Goal: Check status: Check status

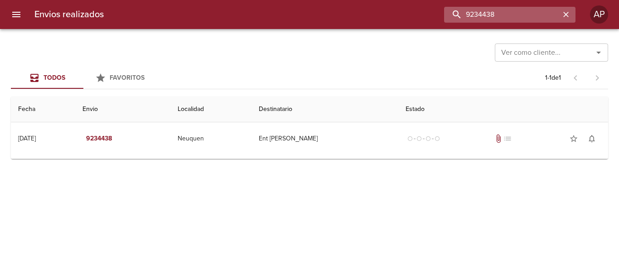
click at [539, 16] on input "9234438" at bounding box center [502, 15] width 116 height 16
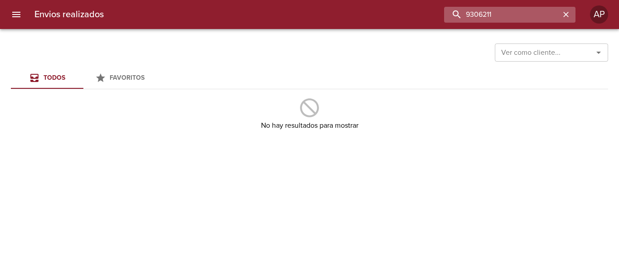
click at [482, 10] on input "9306211" at bounding box center [502, 15] width 116 height 16
click at [484, 12] on input "9306211" at bounding box center [502, 15] width 116 height 16
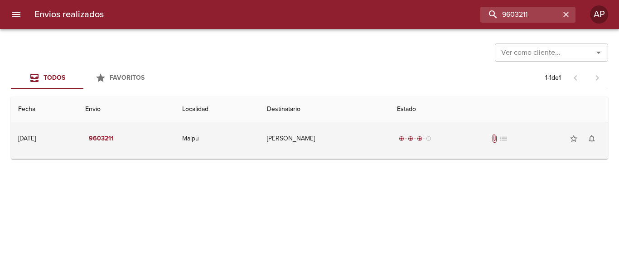
click at [361, 135] on td "[PERSON_NAME]" at bounding box center [325, 138] width 130 height 33
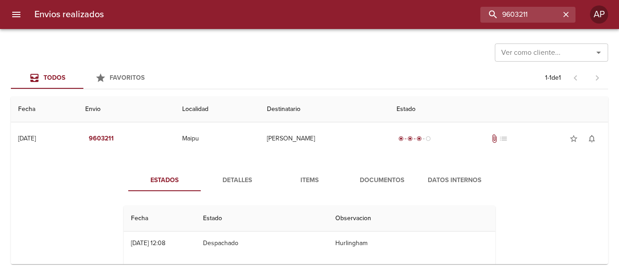
click at [377, 180] on span "Documentos" at bounding box center [382, 180] width 62 height 11
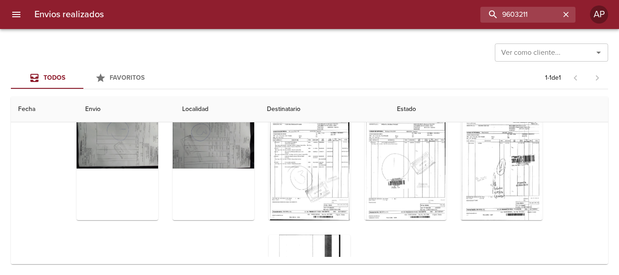
scroll to position [127, 0]
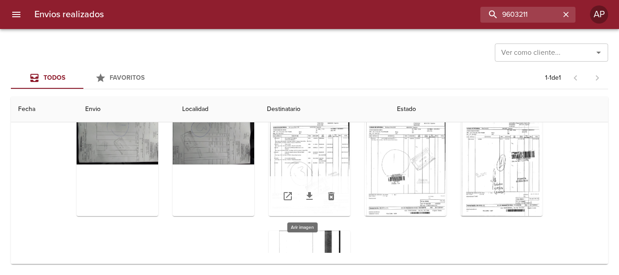
click at [325, 140] on div "Tabla de envíos del cliente" at bounding box center [310, 159] width 82 height 113
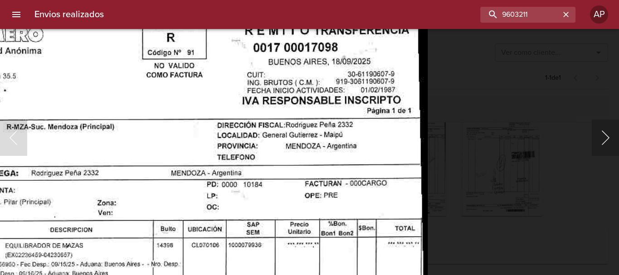
drag, startPoint x: 611, startPoint y: 138, endPoint x: 601, endPoint y: 133, distance: 11.0
click at [609, 138] on button "Siguiente" at bounding box center [605, 138] width 27 height 36
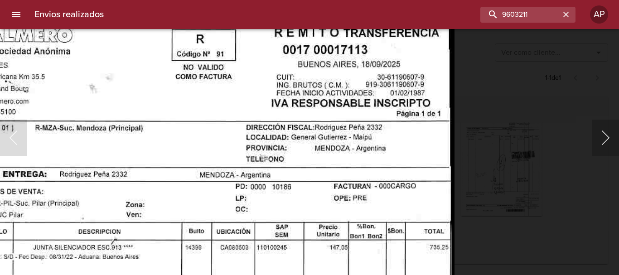
click at [607, 135] on button "Siguiente" at bounding box center [605, 138] width 27 height 36
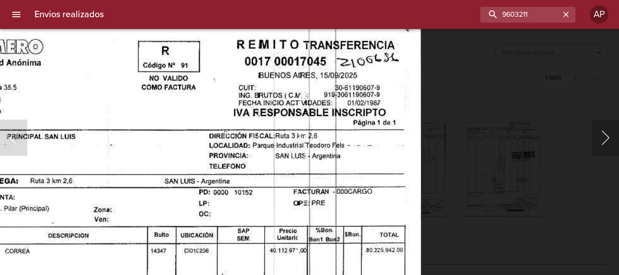
click at [596, 136] on button "Siguiente" at bounding box center [605, 138] width 27 height 36
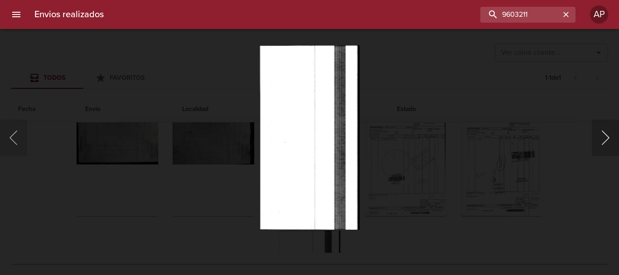
click at [606, 138] on button "Siguiente" at bounding box center [605, 138] width 27 height 36
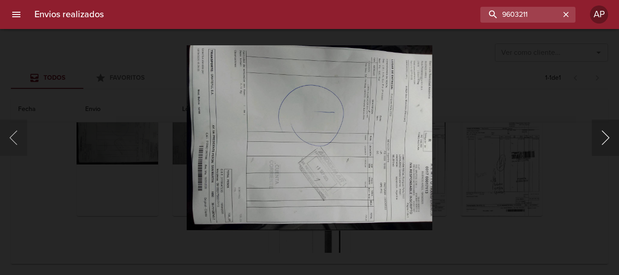
click at [606, 138] on button "Siguiente" at bounding box center [605, 138] width 27 height 36
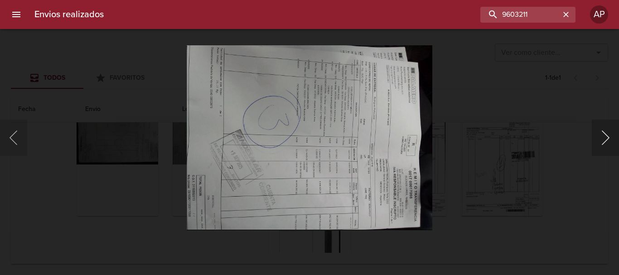
click at [606, 138] on button "Siguiente" at bounding box center [605, 138] width 27 height 36
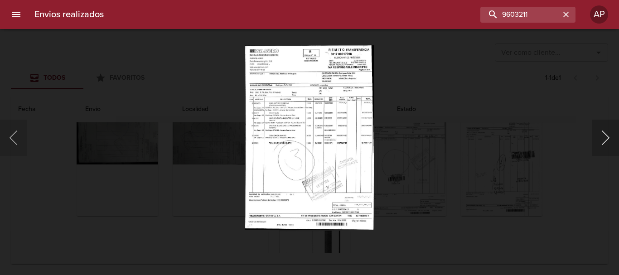
click at [606, 138] on button "Siguiente" at bounding box center [605, 138] width 27 height 36
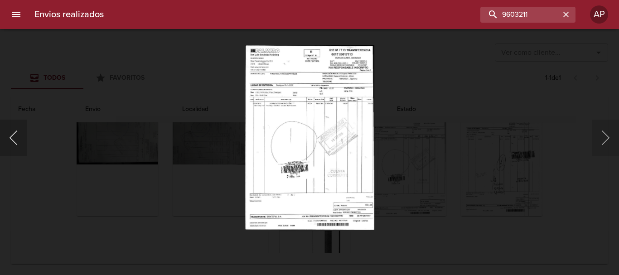
click at [21, 143] on button "Anterior" at bounding box center [13, 138] width 27 height 36
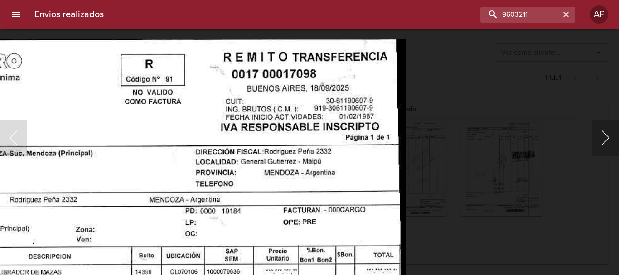
click at [607, 138] on button "Siguiente" at bounding box center [605, 138] width 27 height 36
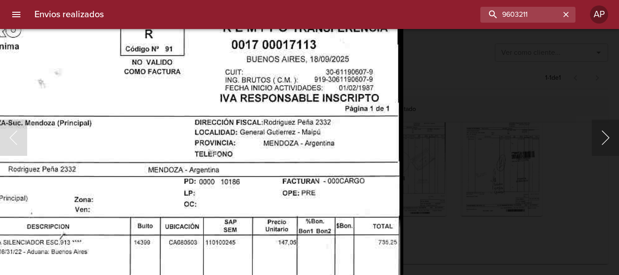
click at [603, 136] on button "Siguiente" at bounding box center [605, 138] width 27 height 36
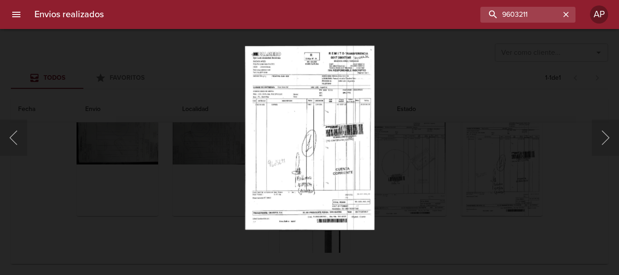
drag, startPoint x: 490, startPoint y: 92, endPoint x: 461, endPoint y: 98, distance: 29.4
click at [490, 89] on div "Lightbox" at bounding box center [309, 137] width 619 height 275
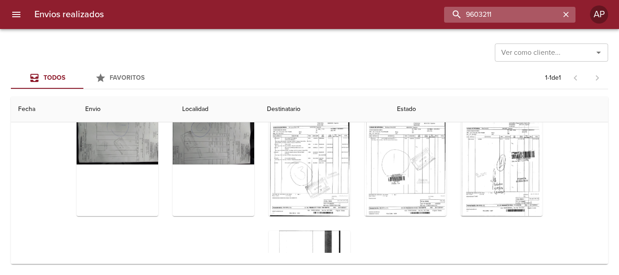
click at [541, 10] on input "9603211" at bounding box center [502, 15] width 116 height 16
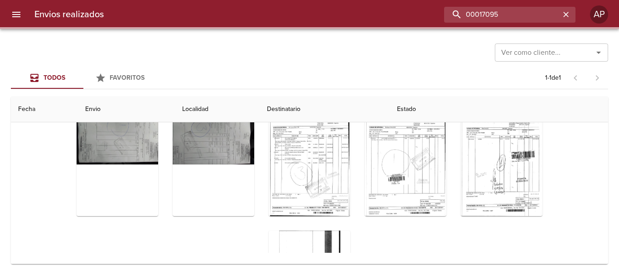
scroll to position [0, 0]
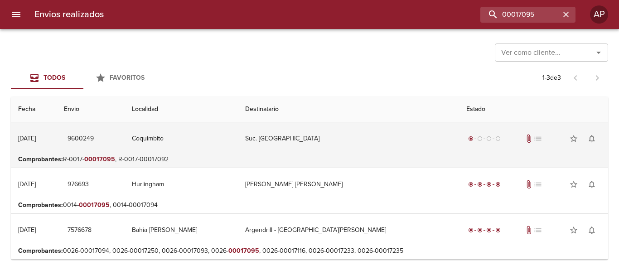
click at [367, 141] on td "Suc. [GEOGRAPHIC_DATA]" at bounding box center [348, 138] width 221 height 33
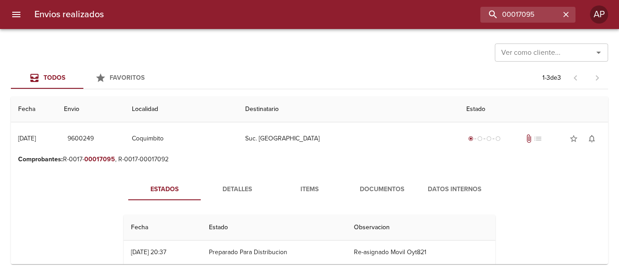
click at [391, 188] on span "Documentos" at bounding box center [382, 189] width 62 height 11
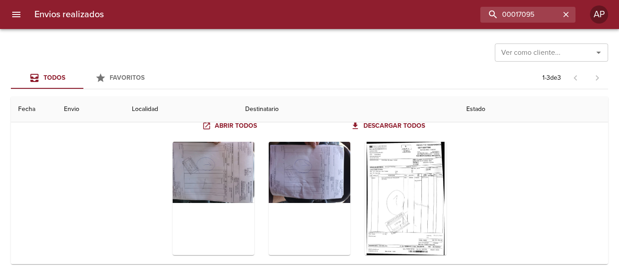
scroll to position [136, 0]
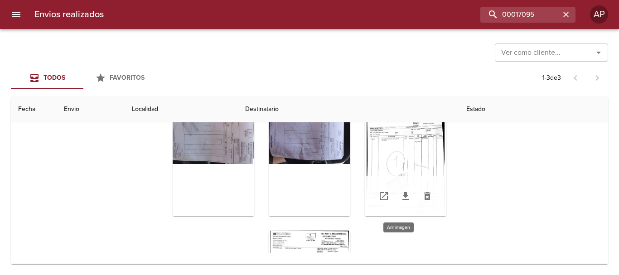
click at [399, 131] on div "Tabla de envíos del cliente" at bounding box center [406, 159] width 82 height 113
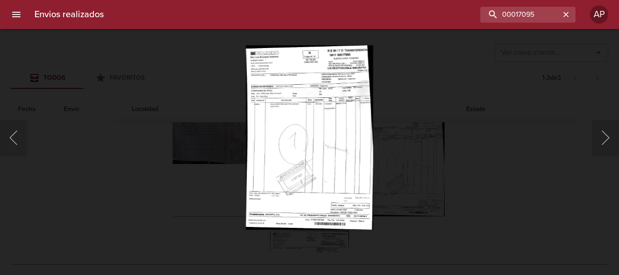
click at [473, 223] on div "Lightbox" at bounding box center [309, 137] width 619 height 275
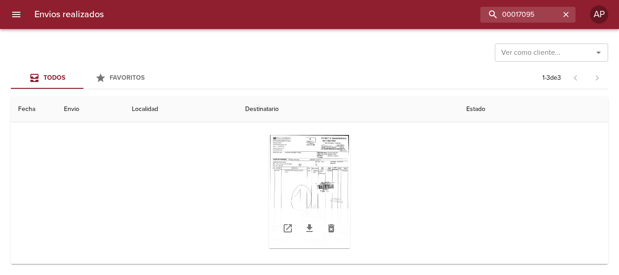
scroll to position [98, 0]
click at [325, 150] on div "Tabla de envíos del cliente" at bounding box center [310, 188] width 82 height 113
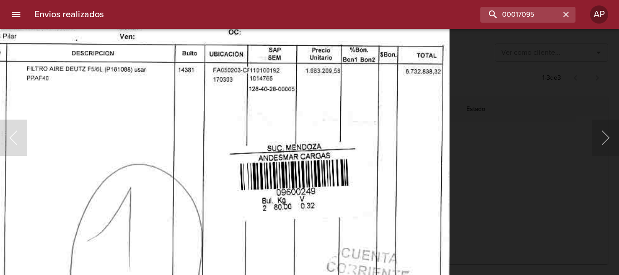
click at [368, 0] on body "Envios realizados 00017095 AP Ver como cliente... Ver como cliente... Todos Fav…" at bounding box center [309, 0] width 619 height 0
click at [496, 151] on div "Lightbox" at bounding box center [309, 137] width 619 height 275
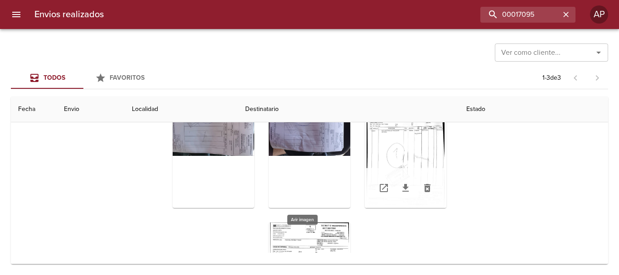
scroll to position [8, 0]
click at [404, 146] on div "Tabla de envíos del cliente" at bounding box center [406, 151] width 82 height 113
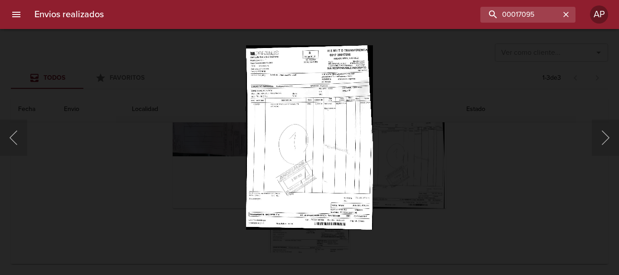
click at [431, 166] on div "Lightbox" at bounding box center [309, 137] width 619 height 275
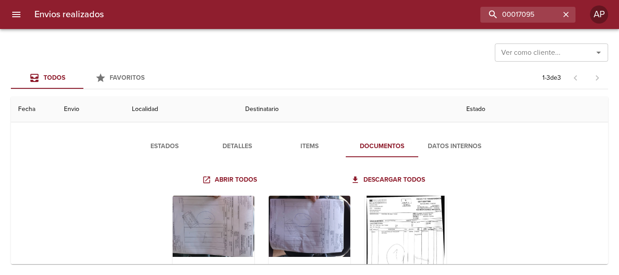
scroll to position [0, 0]
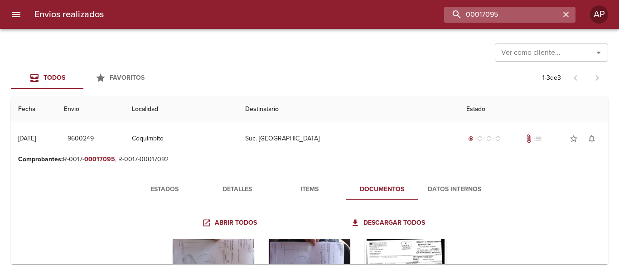
click at [556, 17] on input "00017095" at bounding box center [502, 15] width 116 height 16
type input "9594427"
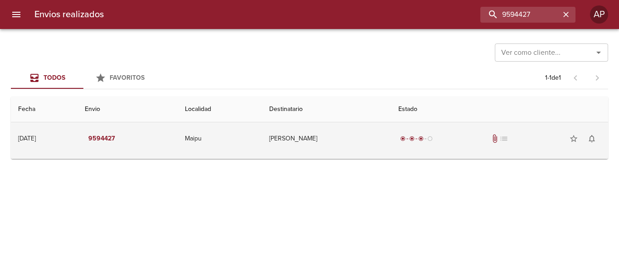
click at [466, 141] on div "radio_button_checked radio_button_checked radio_button_checked radio_button_unc…" at bounding box center [499, 139] width 203 height 18
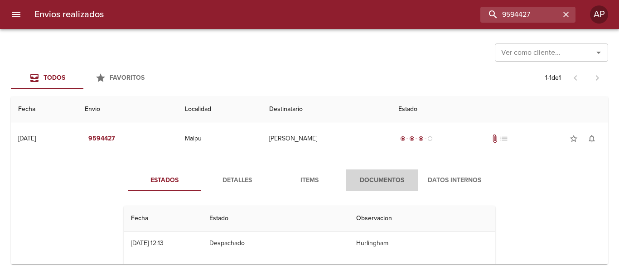
click at [378, 178] on span "Documentos" at bounding box center [382, 180] width 62 height 11
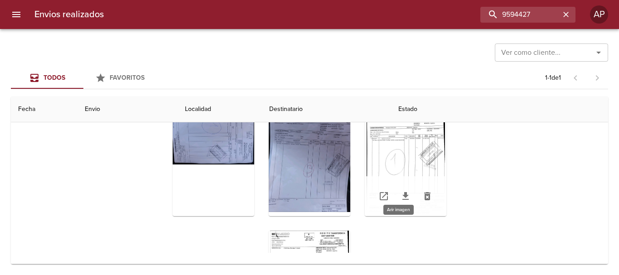
scroll to position [45, 0]
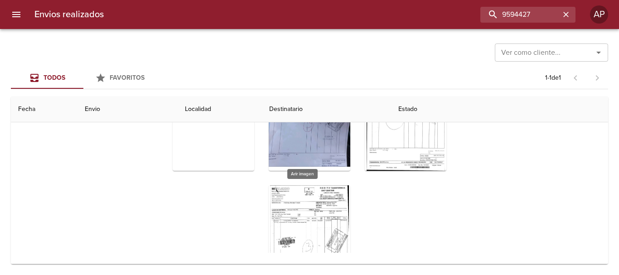
click at [328, 194] on div "Tabla de envíos del cliente" at bounding box center [310, 241] width 82 height 113
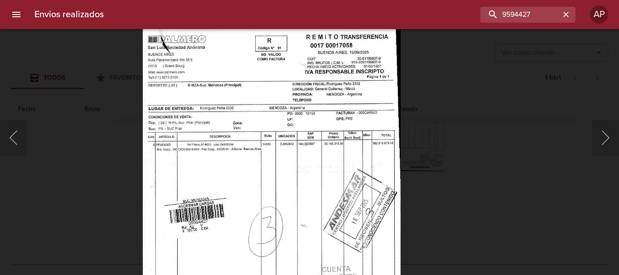
click at [486, 130] on div "Lightbox" at bounding box center [309, 137] width 619 height 275
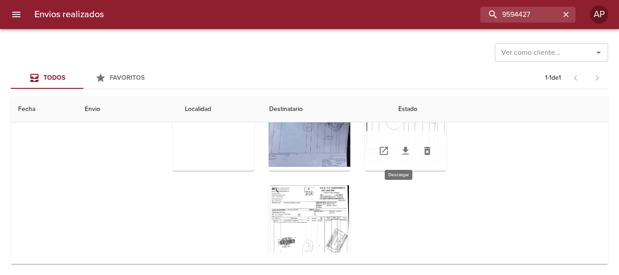
click at [407, 146] on link "Tabla de envíos del cliente" at bounding box center [406, 151] width 22 height 22
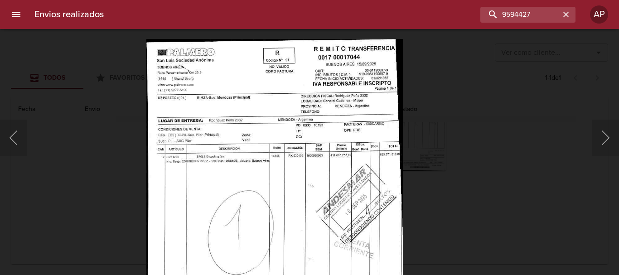
click at [459, 170] on div "Lightbox" at bounding box center [309, 137] width 619 height 275
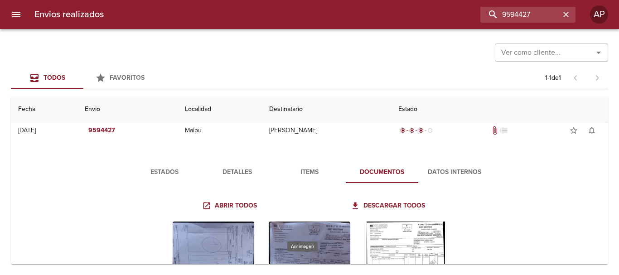
scroll to position [0, 0]
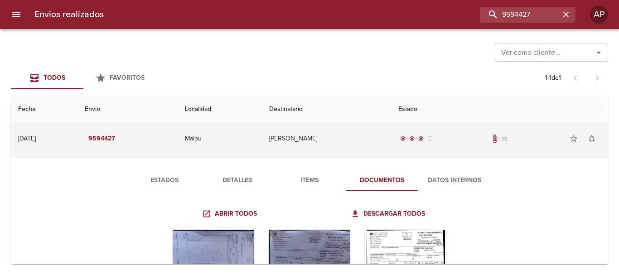
click at [345, 137] on td "[PERSON_NAME]" at bounding box center [326, 138] width 129 height 33
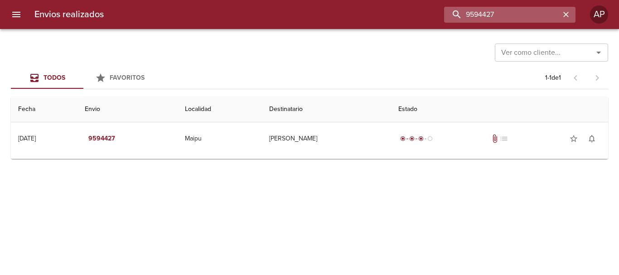
click at [543, 14] on input "9594427" at bounding box center [502, 15] width 116 height 16
type input "9612536"
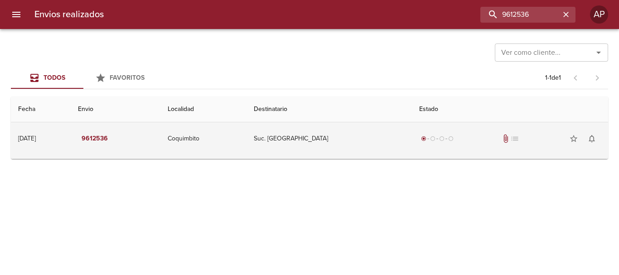
click at [487, 141] on div "radio_button_checked radio_button_unchecked radio_button_unchecked radio_button…" at bounding box center [510, 139] width 182 height 18
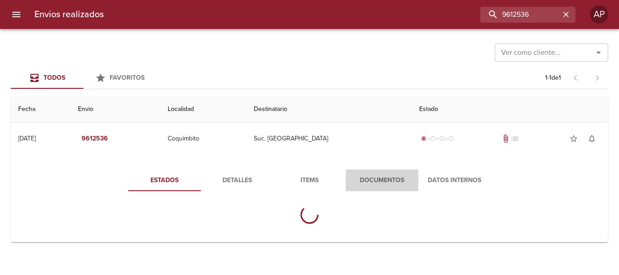
click at [383, 170] on button "Documentos" at bounding box center [382, 181] width 73 height 22
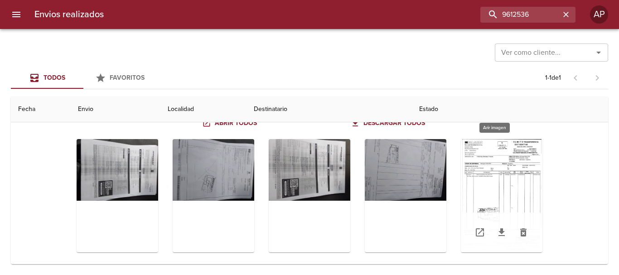
click at [519, 143] on div "Tabla de envíos del cliente" at bounding box center [502, 195] width 82 height 113
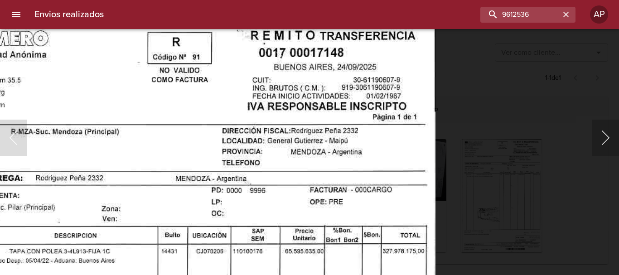
click at [616, 132] on button "Siguiente" at bounding box center [605, 138] width 27 height 36
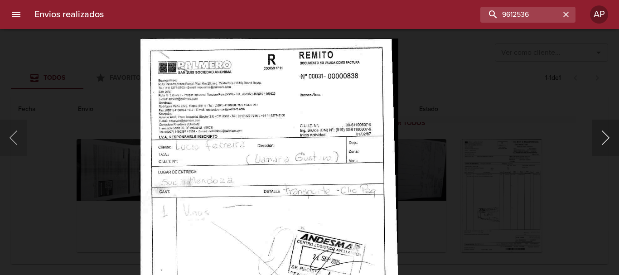
drag, startPoint x: 615, startPoint y: 130, endPoint x: 611, endPoint y: 124, distance: 7.4
click at [614, 128] on button "Siguiente" at bounding box center [605, 138] width 27 height 36
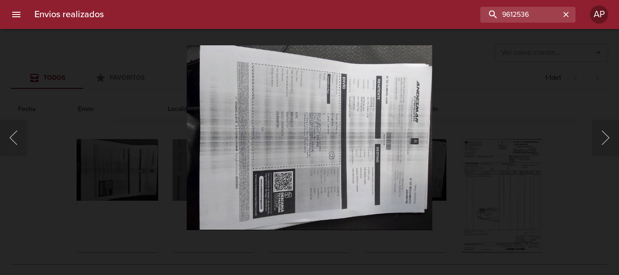
click at [562, 148] on div "Lightbox" at bounding box center [309, 137] width 619 height 275
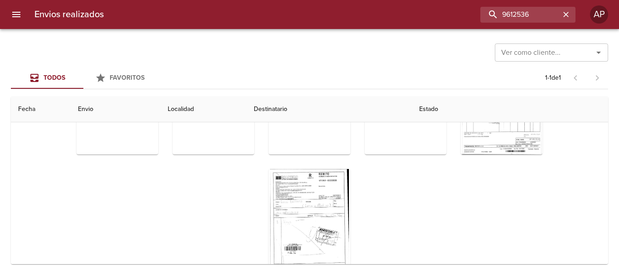
scroll to position [98, 0]
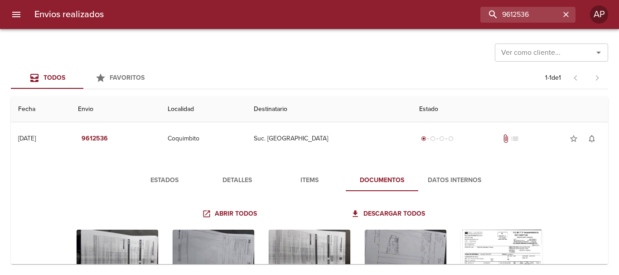
scroll to position [98, 0]
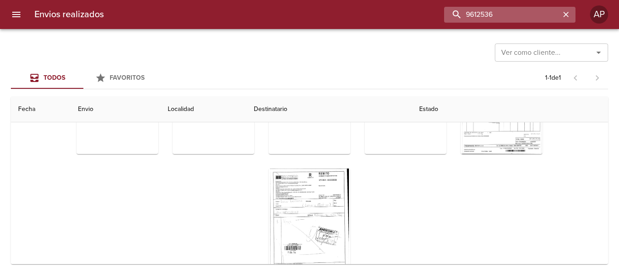
click at [553, 15] on input "9612536" at bounding box center [502, 15] width 116 height 16
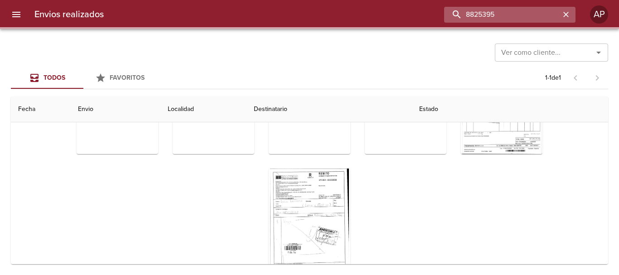
scroll to position [0, 0]
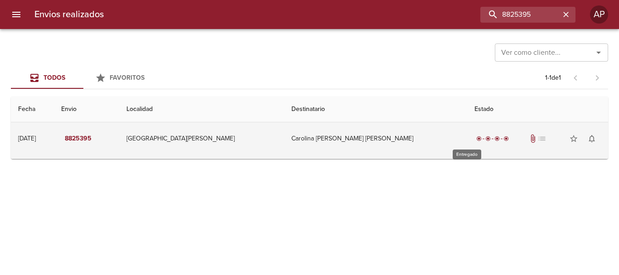
drag, startPoint x: 461, startPoint y: 140, endPoint x: 461, endPoint y: 132, distance: 7.3
click at [485, 140] on span "radio_button_checked" at bounding box center [487, 138] width 5 height 5
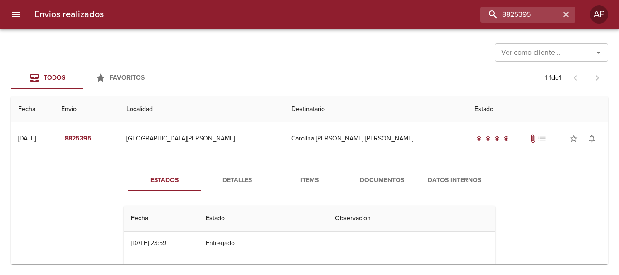
click at [382, 171] on button "Documentos" at bounding box center [382, 181] width 73 height 22
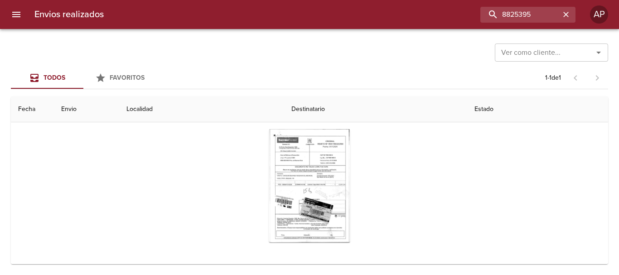
scroll to position [88, 0]
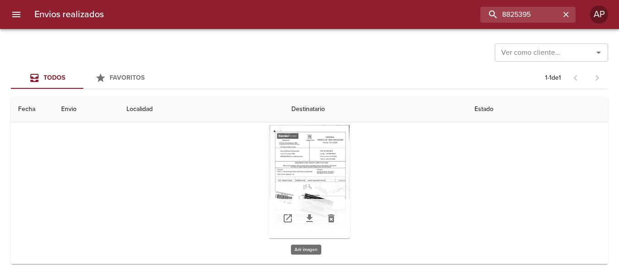
click at [325, 150] on div "Tabla de envíos del cliente" at bounding box center [310, 181] width 82 height 113
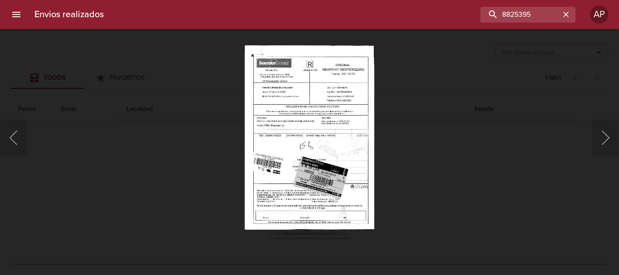
click at [442, 207] on div "Lightbox" at bounding box center [309, 137] width 619 height 275
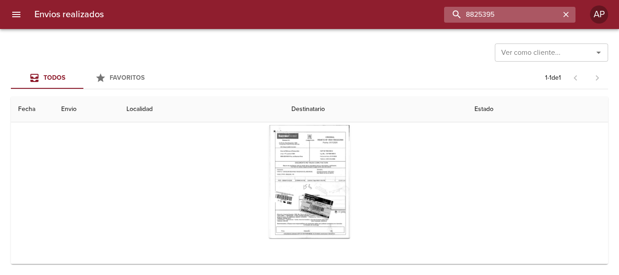
click at [540, 16] on input "8825395" at bounding box center [502, 15] width 116 height 16
type input "00254194"
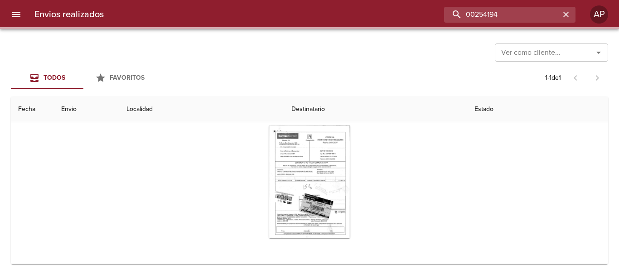
scroll to position [0, 0]
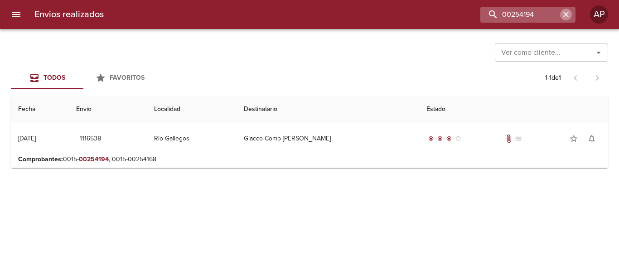
click at [565, 14] on icon "button" at bounding box center [566, 14] width 9 height 9
